Goal: Task Accomplishment & Management: Manage account settings

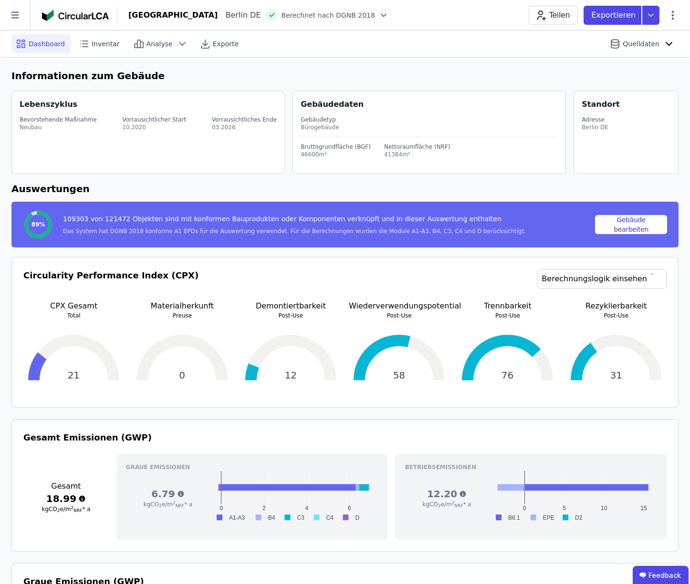
scroll to position [454, 0]
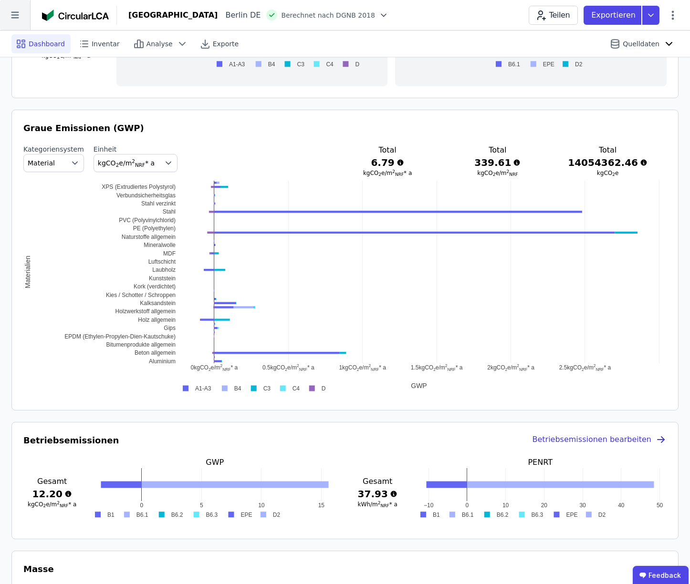
click at [15, 18] on icon at bounding box center [15, 15] width 30 height 30
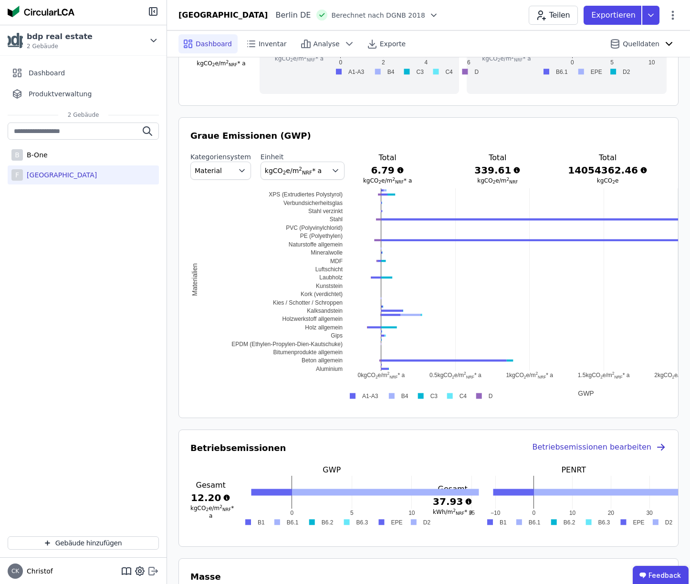
click at [152, 570] on icon at bounding box center [152, 571] width 11 height 11
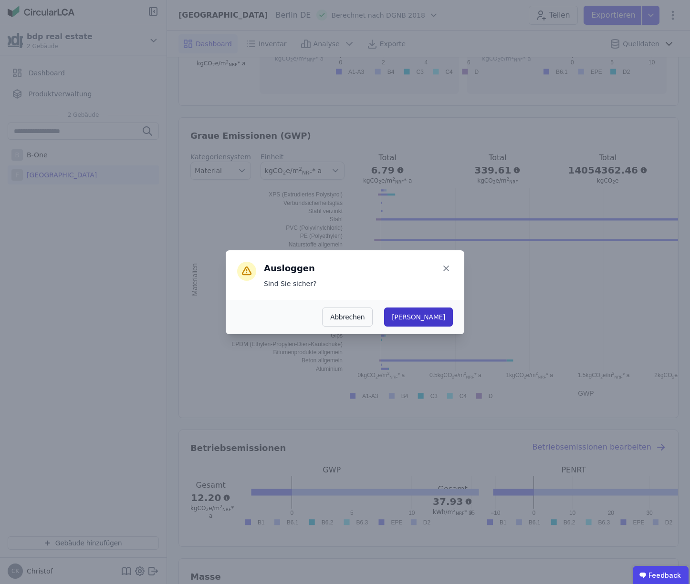
click at [440, 317] on button "[PERSON_NAME]" at bounding box center [418, 317] width 69 height 19
